Goal: Information Seeking & Learning: Learn about a topic

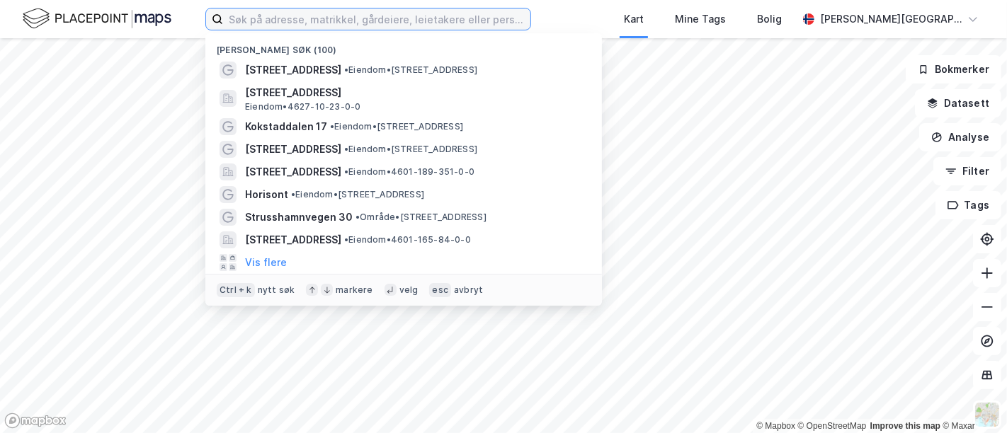
click at [253, 28] on input at bounding box center [376, 18] width 307 height 21
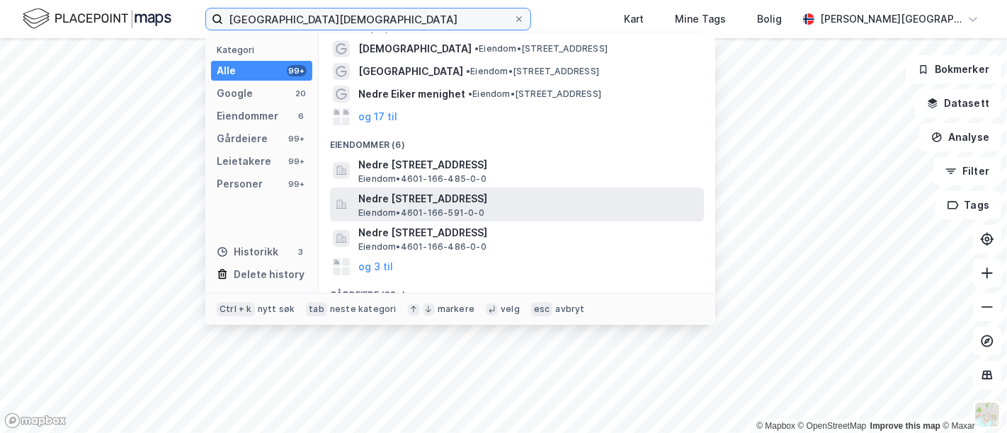
scroll to position [22, 0]
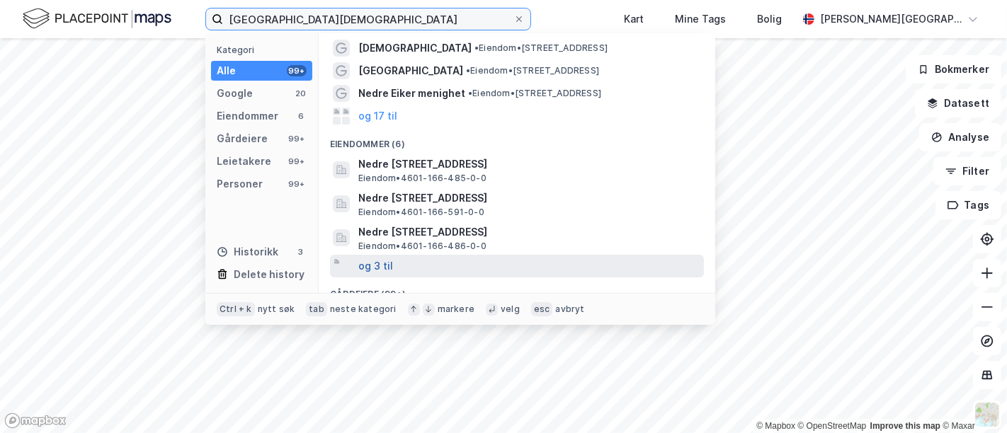
type input "[GEOGRAPHIC_DATA][DEMOGRAPHIC_DATA]"
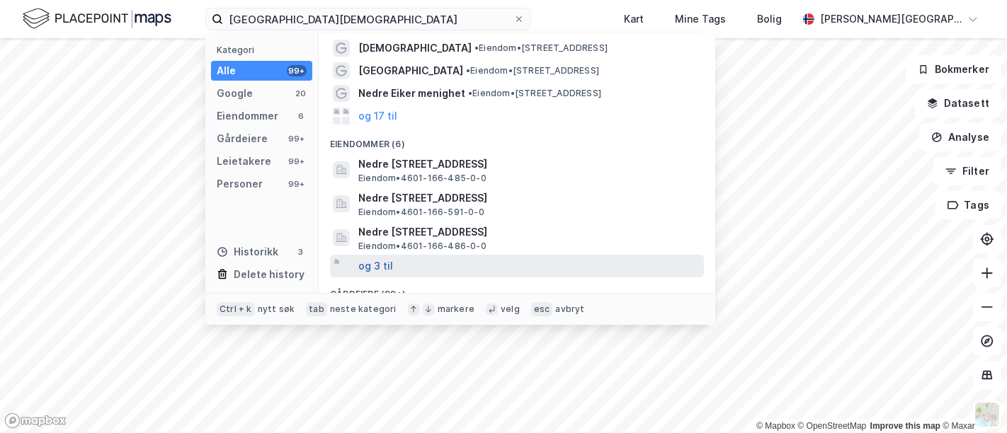
click at [378, 263] on button "og 3 til" at bounding box center [375, 266] width 35 height 17
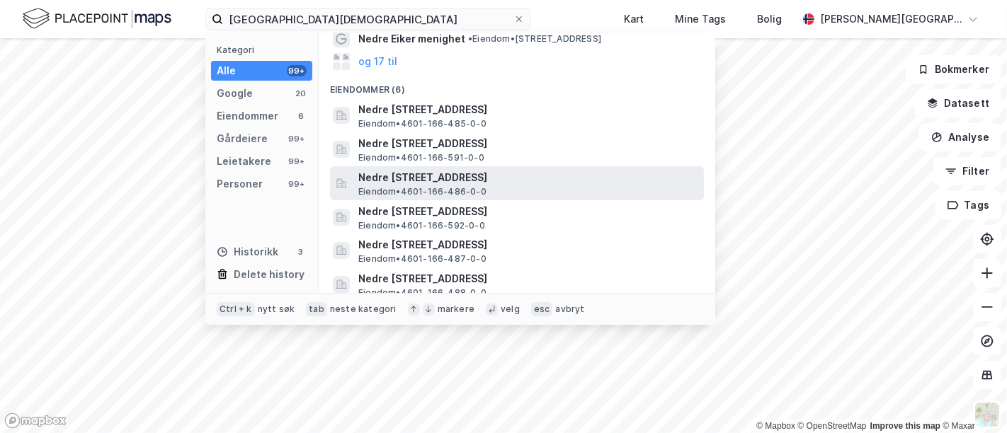
scroll to position [108, 0]
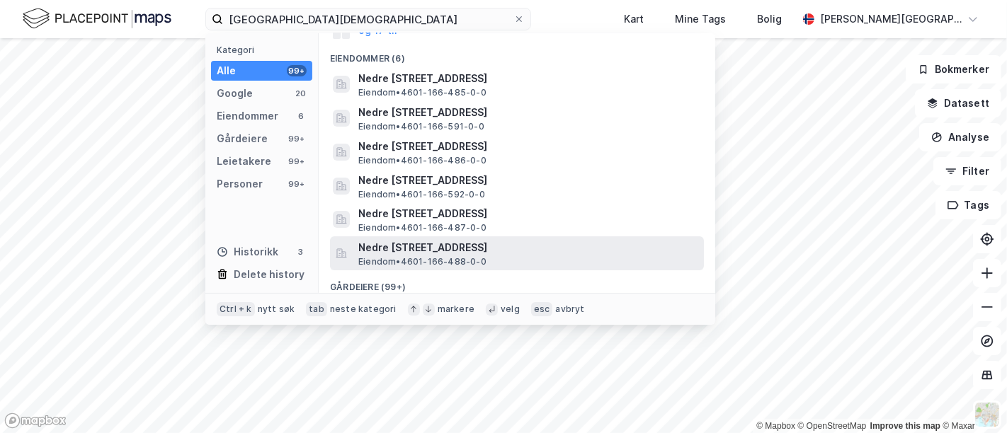
click at [425, 251] on span "Nedre [STREET_ADDRESS]" at bounding box center [528, 247] width 340 height 17
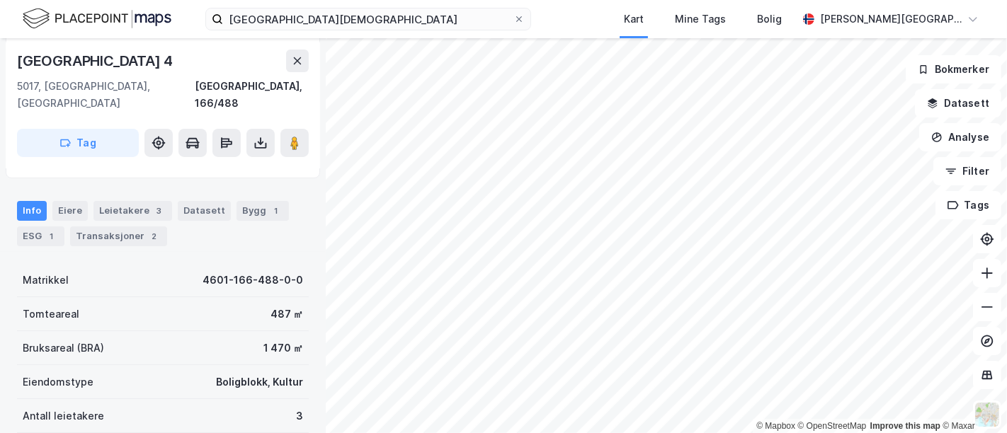
scroll to position [157, 0]
